Goal: Entertainment & Leisure: Consume media (video, audio)

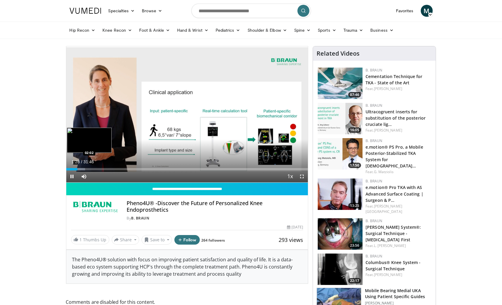
click at [82, 168] on div "Loaded : 7.80% 01:28 02:02" at bounding box center [187, 169] width 242 height 2
click at [88, 170] on div "Loaded : 9.88% 02:04 02:56" at bounding box center [187, 169] width 242 height 2
click at [97, 168] on div "Progress Bar" at bounding box center [91, 169] width 12 height 2
click at [105, 168] on div "Loaded : 15.61% 05:11 05:11" at bounding box center [187, 169] width 242 height 2
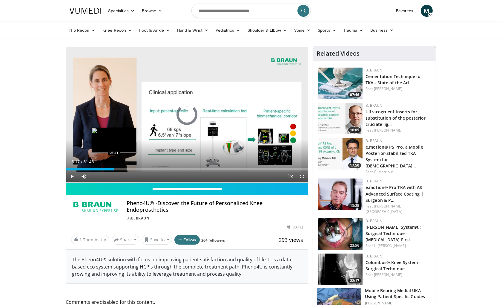
click at [114, 168] on div "Loaded : 19.77% 06:17 06:21" at bounding box center [187, 169] width 242 height 2
click at [300, 175] on span "Video Player" at bounding box center [302, 176] width 12 height 12
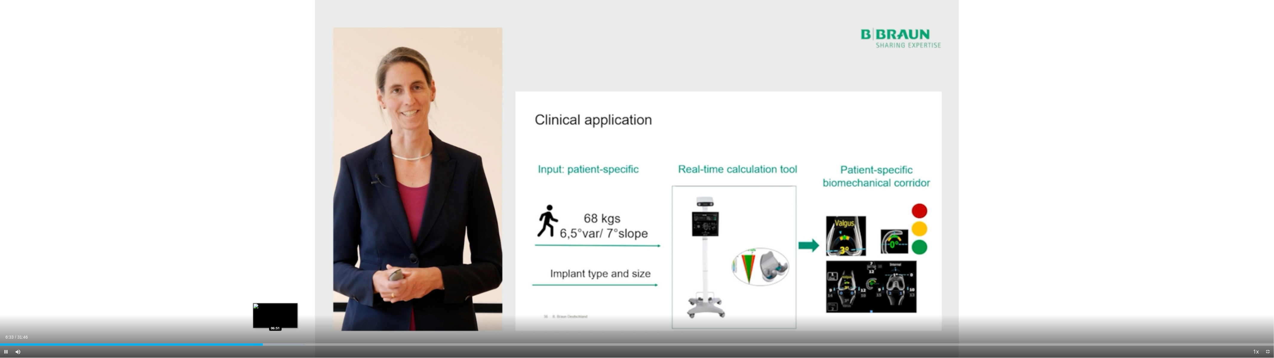
click at [275, 304] on div "Loaded : 23.93% 06:33 06:51" at bounding box center [637, 345] width 1274 height 2
click at [292, 304] on div "Loaded : 24.97% 06:52 07:16" at bounding box center [637, 343] width 1274 height 6
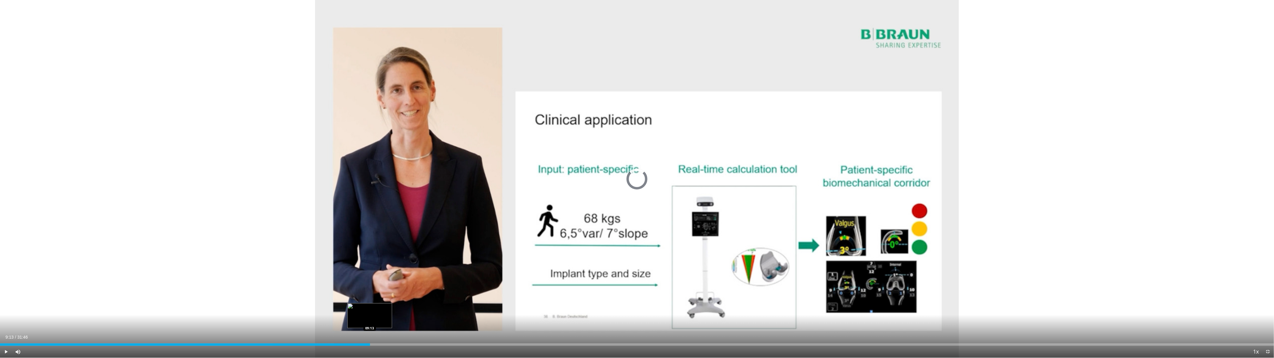
click at [370, 304] on div "Loaded : 26.23% 09:13 09:13" at bounding box center [637, 345] width 1274 height 2
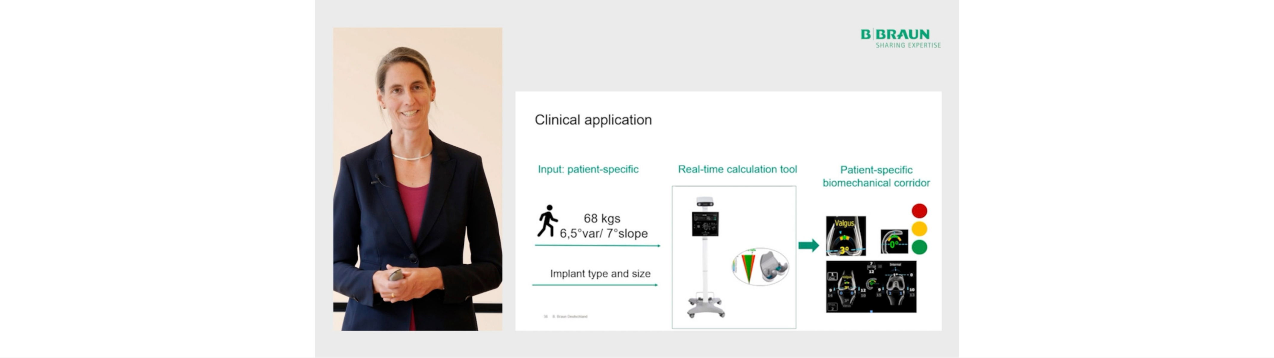
click at [408, 304] on div "10 seconds Tap to unmute" at bounding box center [637, 179] width 1274 height 358
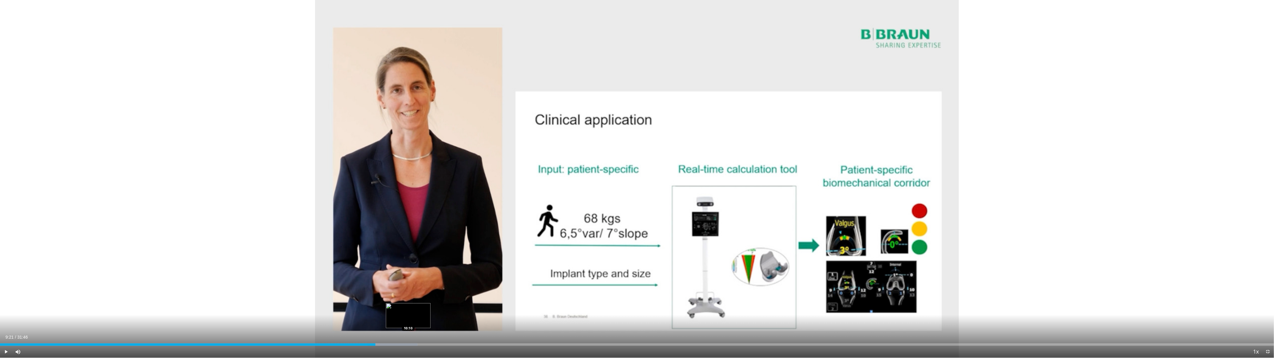
click at [408, 304] on div "Loaded : 32.78% 09:21 10:10" at bounding box center [637, 345] width 1274 height 2
click at [438, 304] on div "Progress Bar" at bounding box center [420, 345] width 62 height 2
click at [495, 304] on div "Current Time 10:55 / Duration 31:46 Play Skip Backward Skip Forward Mute Loaded…" at bounding box center [637, 352] width 1274 height 12
click at [485, 304] on div "Loaded : 37.77% 10:55 12:05" at bounding box center [637, 345] width 1274 height 2
click at [502, 304] on div "Loaded : 41.44% 12:05 12:41" at bounding box center [637, 345] width 1274 height 2
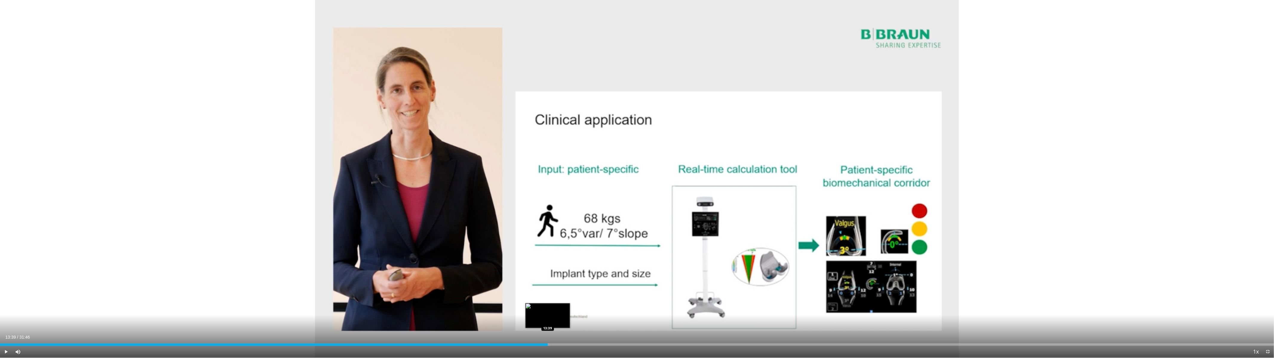
click at [502, 304] on div "Loaded : 43.18% 13:39 13:39" at bounding box center [637, 343] width 1274 height 6
click at [502, 304] on div "Loaded : 43.70% 13:39 14:42" at bounding box center [637, 343] width 1274 height 6
click at [502, 304] on div "Progress Bar" at bounding box center [611, 345] width 47 height 2
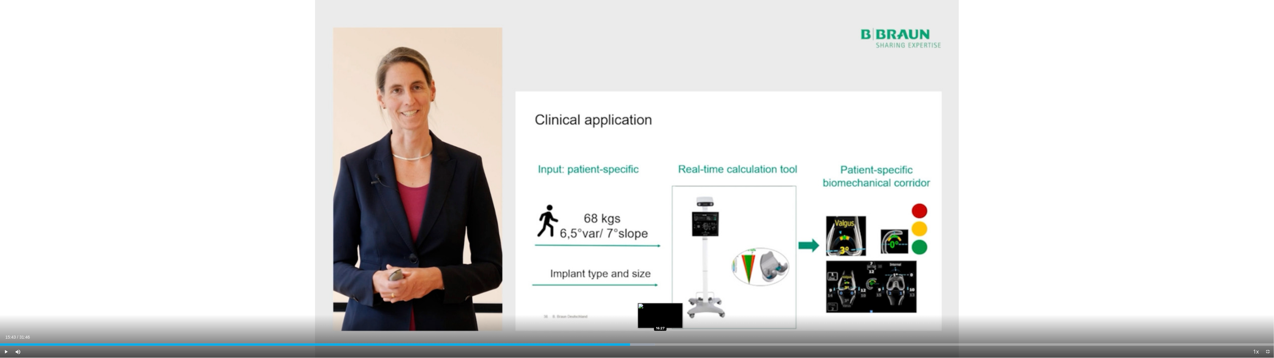
click at [502, 304] on div "Loaded : 51.40% 15:43 16:27" at bounding box center [637, 345] width 1274 height 2
click at [502, 304] on div "Loaded : 55.08% 16:28 16:55" at bounding box center [637, 345] width 1274 height 2
click at [502, 304] on div "Loaded : 56.65% 17:18 17:18" at bounding box center [637, 345] width 1274 height 2
click at [502, 304] on div "Progress Bar" at bounding box center [705, 345] width 60 height 2
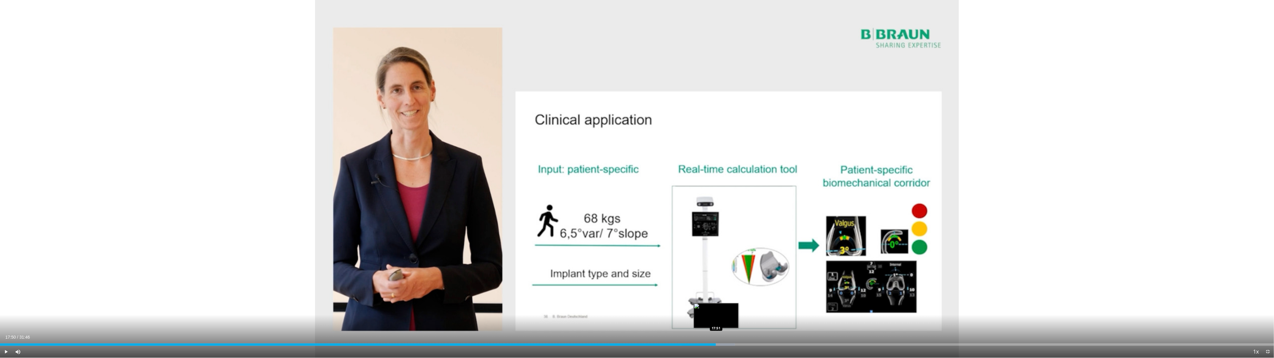
click at [502, 304] on div "Loaded : 57.70% 17:50 17:51" at bounding box center [637, 345] width 1274 height 2
click at [502, 304] on div "Progress Bar" at bounding box center [729, 345] width 65 height 2
click at [502, 304] on div "Loaded : 60.36% 18:26 18:26" at bounding box center [637, 345] width 1274 height 2
click at [502, 304] on div "Progress Bar" at bounding box center [751, 345] width 62 height 2
click at [502, 304] on div "Progress Bar" at bounding box center [762, 345] width 65 height 2
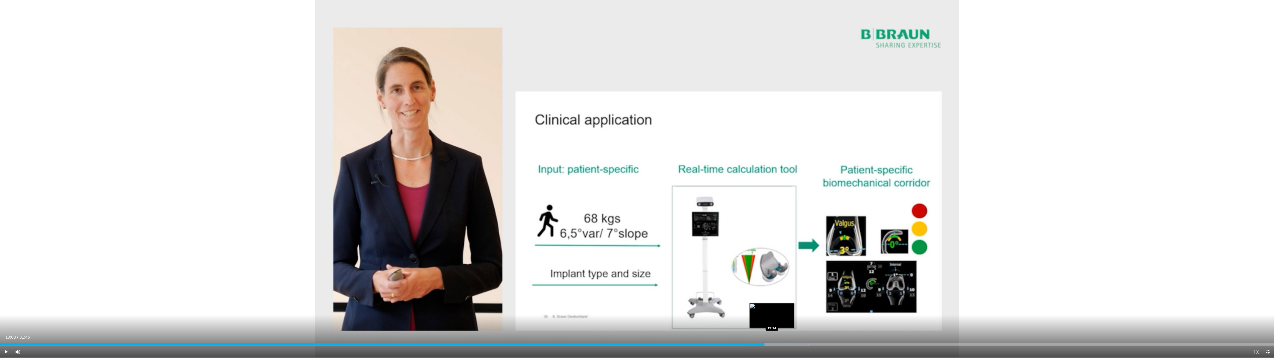
click at [502, 304] on div "Progress Bar" at bounding box center [777, 345] width 64 height 2
click at [502, 304] on div "Progress Bar" at bounding box center [784, 345] width 63 height 2
click at [502, 304] on div "Progress Bar" at bounding box center [795, 345] width 65 height 2
click at [502, 304] on div "Progress Bar" at bounding box center [803, 345] width 64 height 2
click at [502, 304] on div "Progress Bar" at bounding box center [811, 345] width 61 height 2
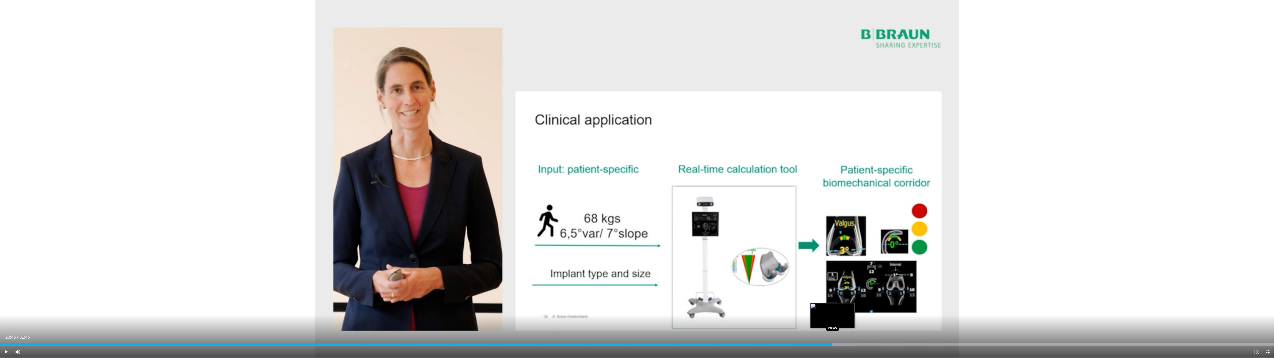
click at [502, 304] on div "Loaded : 67.12% 20:45 20:45" at bounding box center [637, 345] width 1274 height 2
click at [502, 304] on div "Progress Bar" at bounding box center [844, 345] width 62 height 2
click at [502, 304] on div "Progress Bar" at bounding box center [850, 345] width 49 height 2
click at [502, 304] on div "Current Time 21:35 / Duration 31:46 Play Skip Backward Skip Forward Mute Loaded…" at bounding box center [637, 352] width 1274 height 12
click at [502, 304] on div "Progress Bar" at bounding box center [877, 345] width 62 height 2
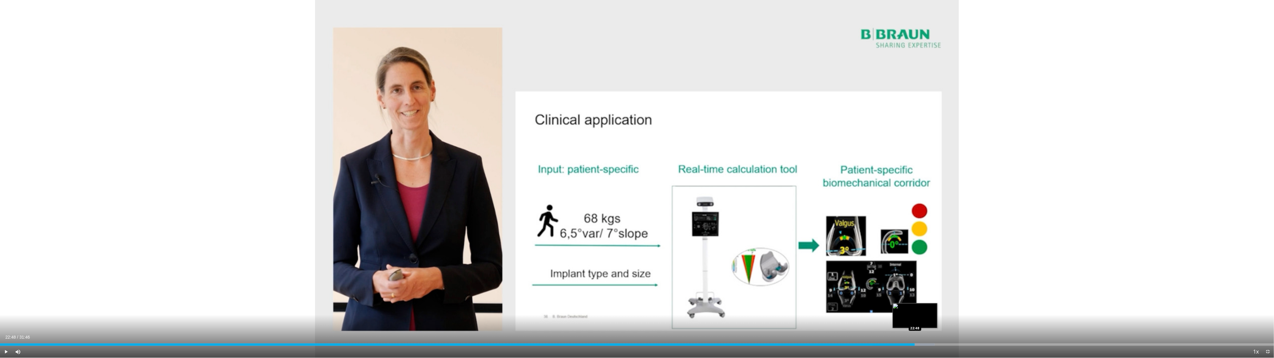
click at [502, 304] on div "Loaded : 73.36% 22:48 22:48" at bounding box center [637, 345] width 1274 height 2
click at [502, 304] on div "Loaded : 75.01% 22:48 23:13" at bounding box center [637, 343] width 1274 height 6
click at [502, 304] on div "Progress Bar" at bounding box center [944, 345] width 62 height 2
click at [502, 304] on div "Loaded : 78.05% 24:10 24:10" at bounding box center [637, 345] width 1274 height 2
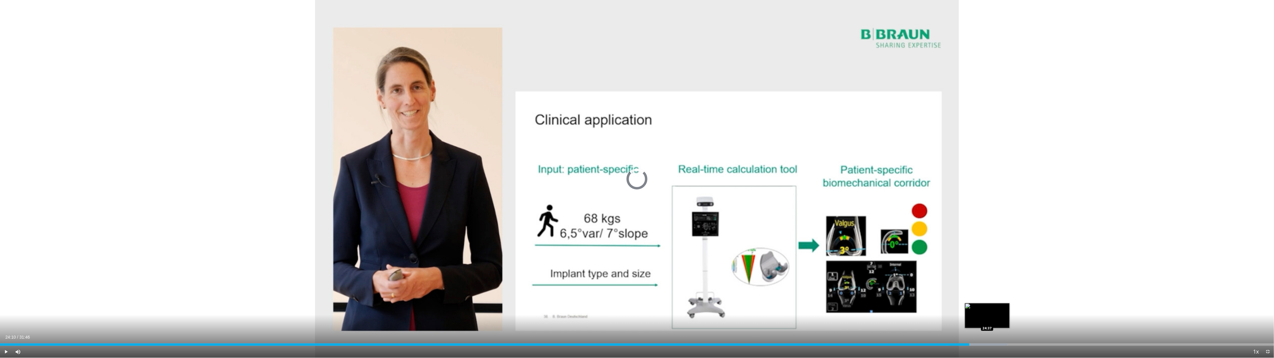
click at [502, 304] on div "Progress Bar" at bounding box center [978, 345] width 57 height 2
click at [502, 304] on div "Loaded : 80.65% 24:41 24:41" at bounding box center [637, 345] width 1274 height 2
click at [502, 304] on div "Progress Bar" at bounding box center [1002, 345] width 64 height 2
click at [502, 304] on div "Loaded : 81.69% 24:52 24:55" at bounding box center [637, 345] width 1274 height 2
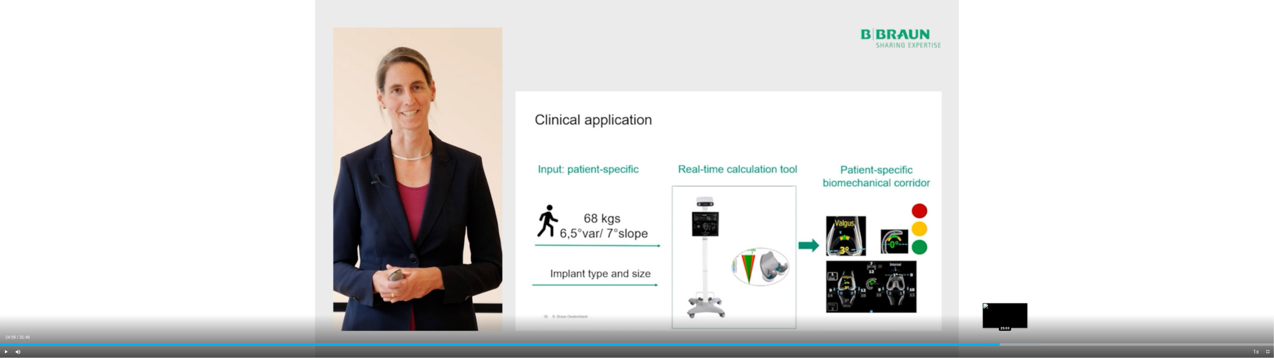
click at [502, 304] on div "Progress Bar" at bounding box center [1009, 345] width 62 height 2
click at [502, 304] on div "Loaded : 82.21% 25:03 25:07" at bounding box center [637, 345] width 1274 height 2
click at [502, 304] on div "Progress Bar" at bounding box center [1019, 345] width 62 height 2
click at [502, 304] on div "Loaded : 82.73% 25:21 25:21" at bounding box center [637, 345] width 1274 height 2
click at [502, 304] on div "Progress Bar" at bounding box center [1029, 345] width 64 height 2
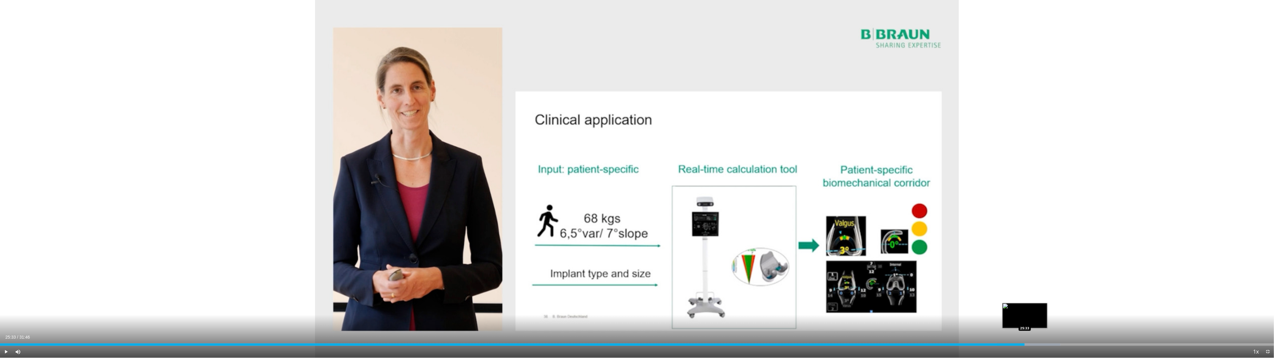
click at [502, 304] on div "Progress Bar" at bounding box center [1029, 345] width 64 height 2
click at [502, 304] on div "Progress Bar" at bounding box center [1036, 345] width 62 height 2
click at [502, 304] on div "Loaded : 84.29% 25:40 25:52" at bounding box center [637, 345] width 1274 height 2
click at [502, 304] on div "Loaded : 84.81% 25:50 25:50" at bounding box center [637, 345] width 1274 height 2
click at [502, 304] on div "Loaded : 84.81% 25:50 25:57" at bounding box center [637, 345] width 1274 height 2
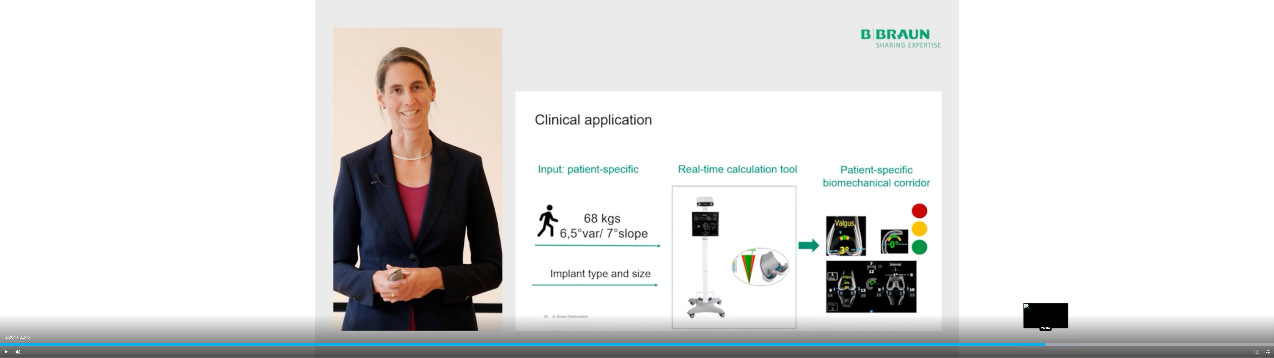
click at [502, 304] on div "Progress Bar" at bounding box center [1052, 345] width 62 height 2
click at [502, 304] on div "Progress Bar" at bounding box center [1057, 345] width 61 height 2
click at [502, 304] on div "Progress Bar" at bounding box center [1066, 345] width 62 height 2
click at [502, 304] on div "Loaded : 86.55% 26:41 26:41" at bounding box center [637, 345] width 1274 height 2
click at [502, 304] on div "Loaded : 86.55% 26:41 26:58" at bounding box center [637, 343] width 1274 height 6
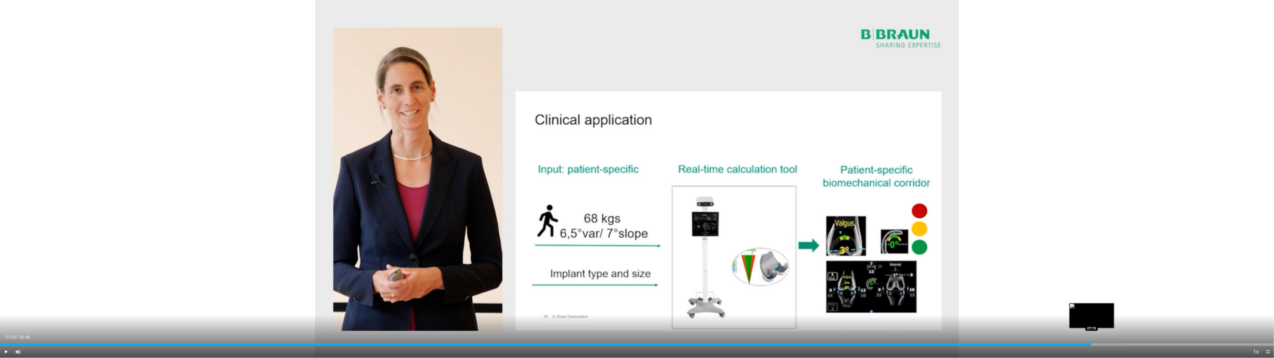
click at [502, 304] on div "Progress Bar" at bounding box center [1097, 345] width 51 height 2
click at [502, 304] on div "Loaded : 88.97% 27:13 27:21" at bounding box center [637, 345] width 1274 height 2
click at [502, 304] on div "Progress Bar" at bounding box center [1108, 345] width 63 height 2
click at [502, 304] on div "Progress Bar" at bounding box center [1115, 345] width 63 height 2
click at [502, 304] on div "Loaded : 90.22% 27:47 27:47" at bounding box center [637, 345] width 1274 height 2
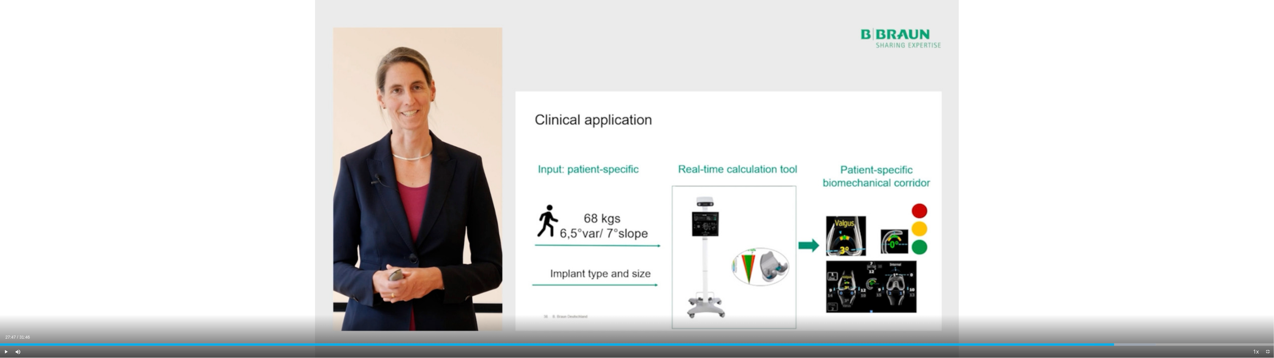
click at [502, 304] on div "Loaded : 90.75% 27:47 27:49" at bounding box center [637, 345] width 1274 height 2
click at [502, 304] on div "Progress Bar" at bounding box center [1126, 345] width 62 height 2
click at [502, 304] on div "Progress Bar" at bounding box center [1133, 345] width 62 height 2
click at [502, 304] on div "Progress Bar" at bounding box center [1139, 345] width 62 height 2
click at [502, 304] on div "Loaded : 92.10% 28:19 28:26" at bounding box center [637, 343] width 1274 height 6
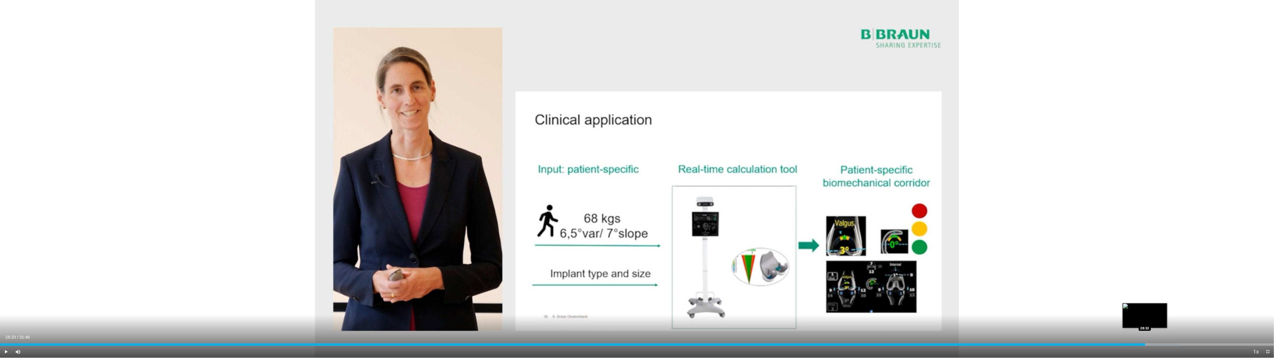
click at [502, 304] on div "Loaded : 92.62% 28:33 28:32" at bounding box center [637, 343] width 1274 height 6
click at [502, 304] on div "Loaded : 92.84% 28:33 28:38" at bounding box center [637, 343] width 1274 height 6
click at [502, 304] on div "Loaded : 93.37% 28:43 28:43" at bounding box center [637, 343] width 1274 height 6
click at [502, 304] on div "Loaded : 93.66% 28:44 28:44" at bounding box center [637, 343] width 1274 height 6
click at [502, 304] on div "Progress Bar" at bounding box center [1162, 345] width 61 height 2
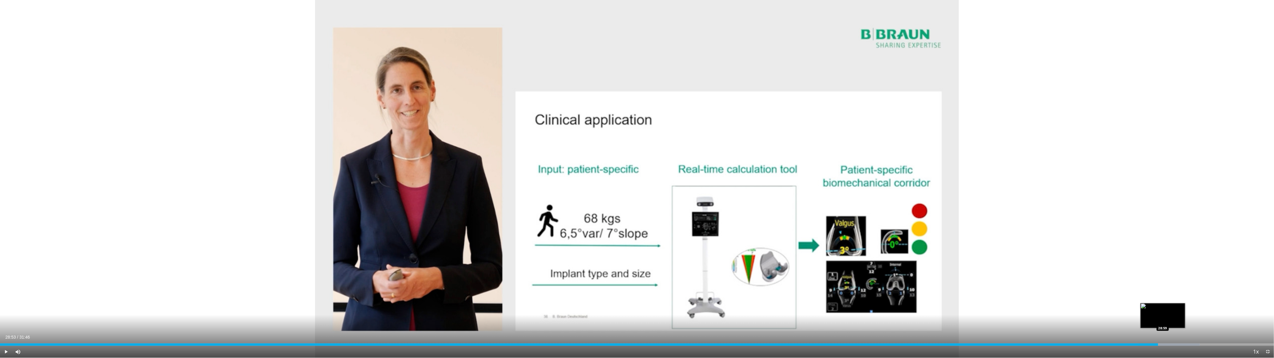
click at [502, 304] on div "Loaded : 94.18% 28:53 28:59" at bounding box center [637, 345] width 1274 height 2
click at [502, 304] on div "Progress Bar" at bounding box center [1173, 345] width 60 height 2
click at [502, 304] on div "Progress Bar" at bounding box center [1179, 345] width 62 height 2
click at [502, 304] on div "Progress Bar" at bounding box center [1184, 345] width 60 height 2
click at [502, 304] on div "Loaded : 95.74% 29:23 29:40" at bounding box center [637, 345] width 1274 height 2
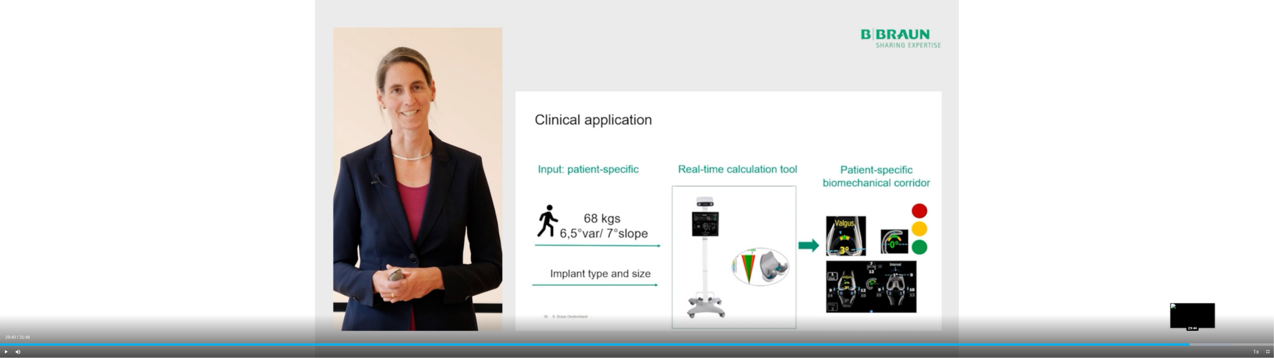
click at [502, 304] on div "Progress Bar" at bounding box center [1202, 345] width 62 height 2
click at [502, 304] on div "Progress Bar" at bounding box center [1208, 345] width 55 height 2
click at [502, 304] on div "Progress Bar" at bounding box center [1213, 345] width 62 height 2
click at [502, 304] on div "Progress Bar" at bounding box center [1219, 345] width 62 height 2
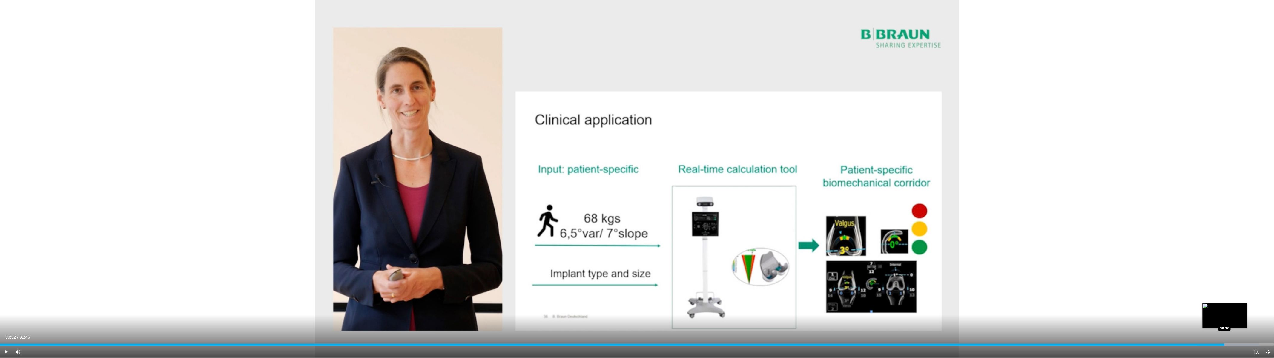
click at [502, 304] on div "Progress Bar" at bounding box center [1229, 345] width 62 height 2
click at [502, 304] on div "Loaded : 99.38% 30:41 30:40" at bounding box center [637, 345] width 1274 height 2
click at [502, 304] on div "Progress Bar" at bounding box center [1242, 345] width 62 height 2
click at [502, 304] on div "Loaded : 99.90% 30:47 30:56" at bounding box center [637, 345] width 1274 height 2
click at [502, 304] on div "Loaded : 100.00% 30:57 31:04" at bounding box center [637, 345] width 1274 height 2
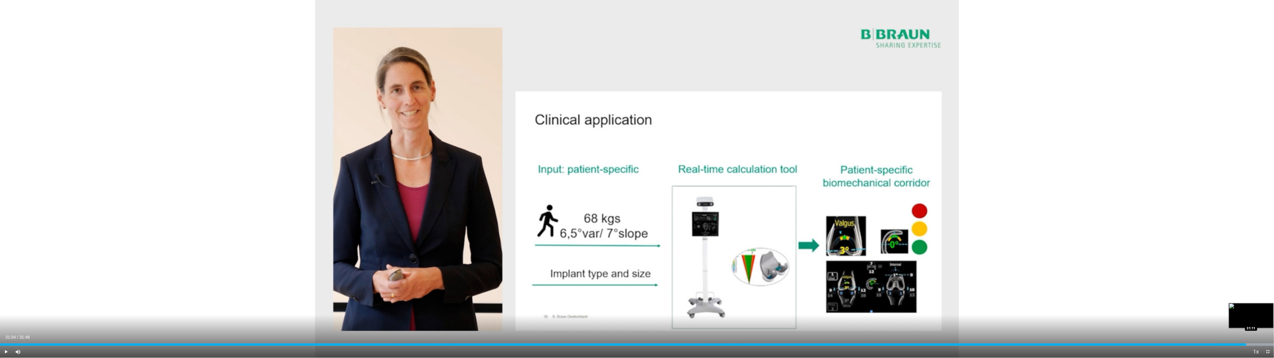
click at [502, 304] on div "Loaded : 100.00% 31:04 31:11" at bounding box center [637, 345] width 1274 height 2
click at [502, 304] on div "Progress Bar" at bounding box center [1244, 345] width 60 height 2
click at [502, 304] on div "Loaded : 100.00% 31:29 31:33" at bounding box center [637, 345] width 1274 height 2
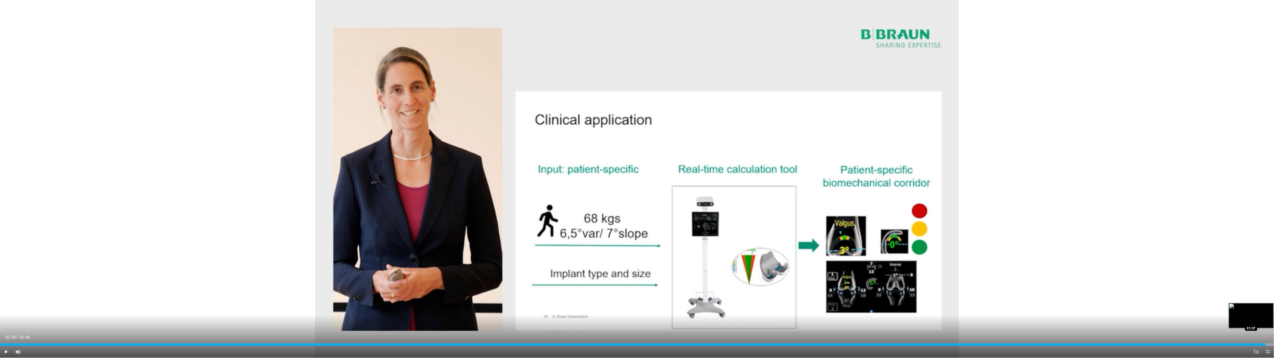
click at [502, 304] on div "Progress Bar" at bounding box center [1268, 345] width 1 height 2
click at [502, 304] on div "Progress Bar" at bounding box center [1271, 345] width 1 height 2
click at [502, 304] on div "Progress Bar" at bounding box center [1274, 345] width 1 height 2
click at [502, 304] on span "Video Player" at bounding box center [1268, 352] width 12 height 12
